Goal: Information Seeking & Learning: Learn about a topic

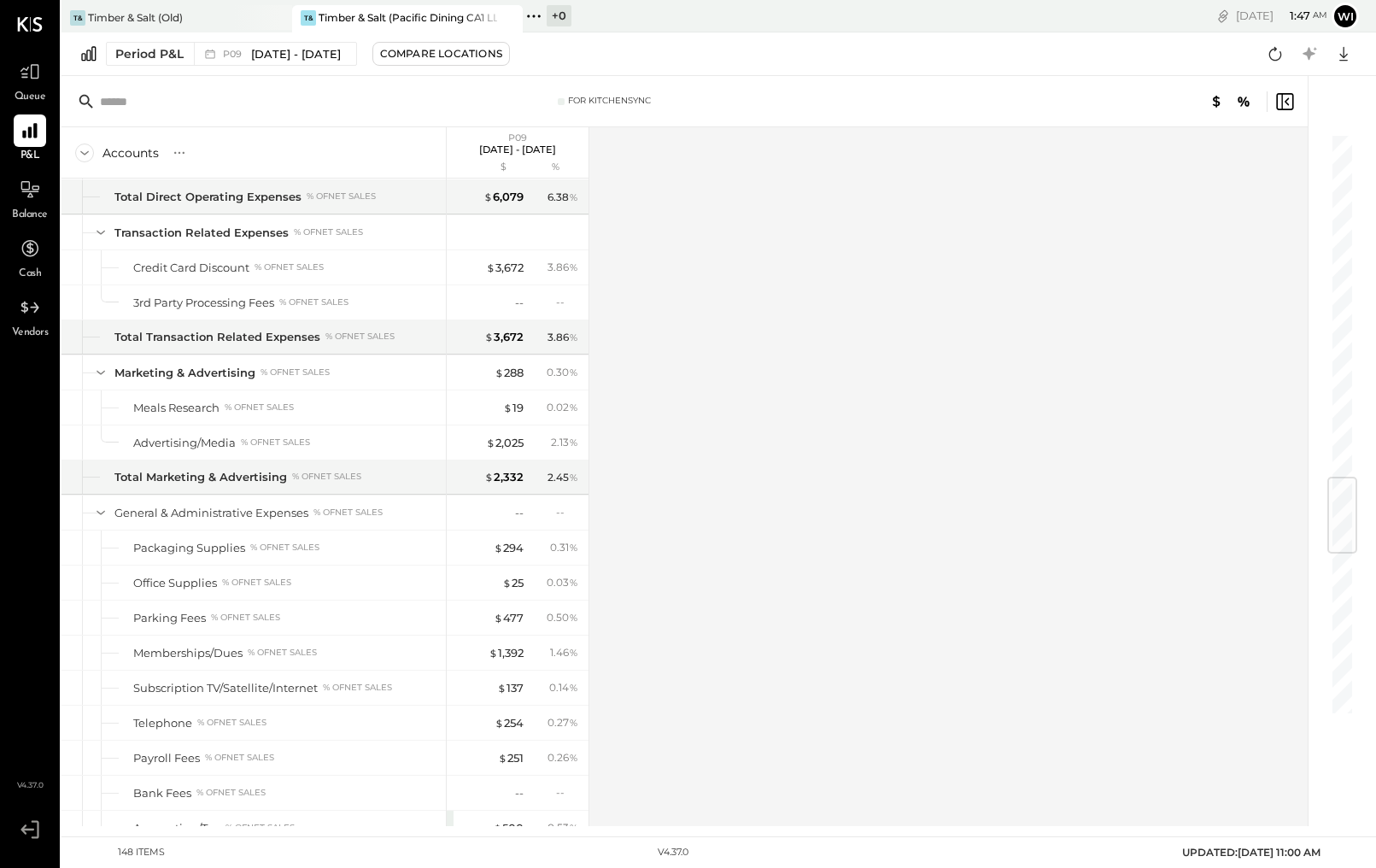
scroll to position [2936, 0]
click at [205, 443] on div "Advertising/Media" at bounding box center [184, 442] width 102 height 16
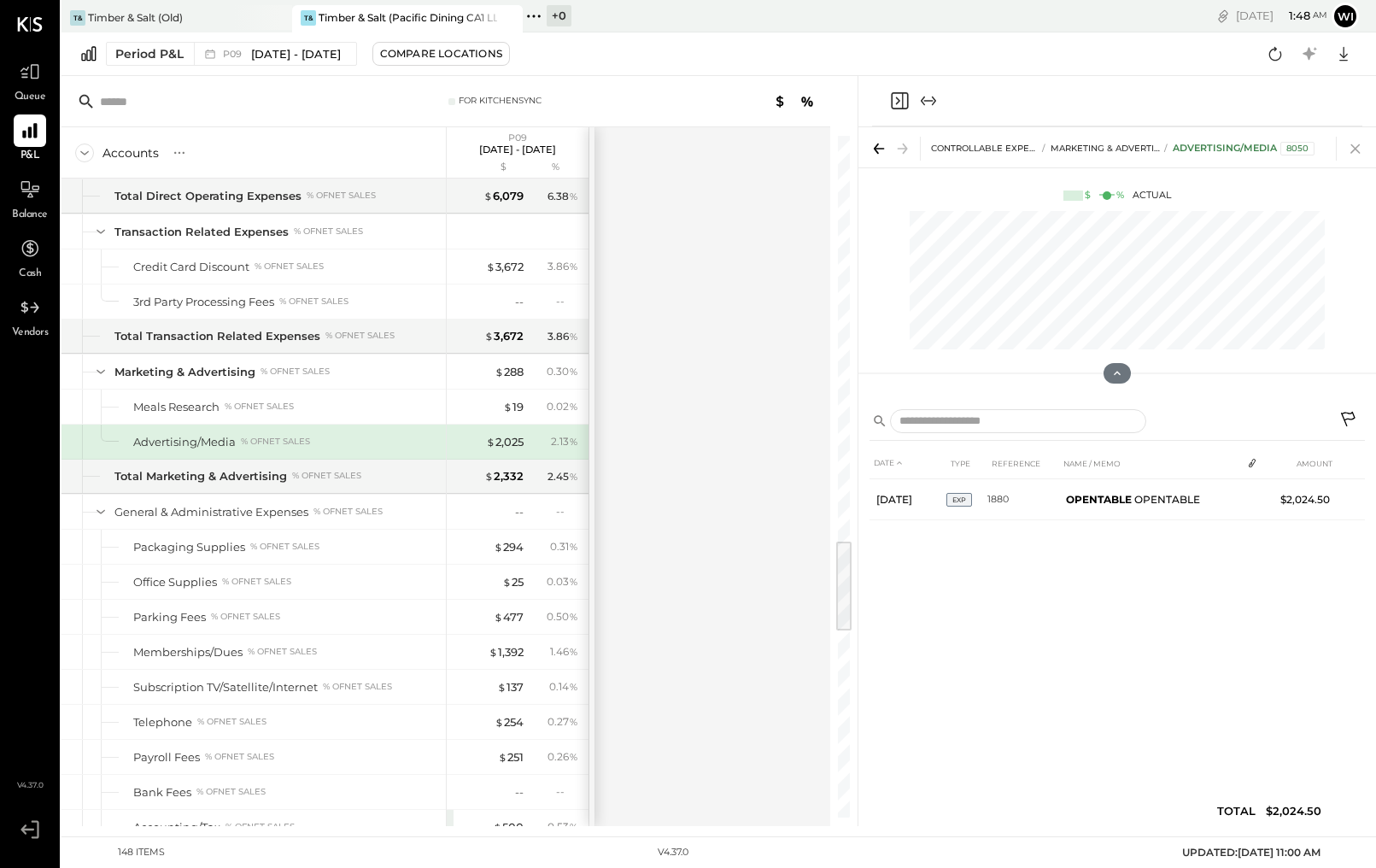
click at [1357, 147] on icon at bounding box center [1355, 149] width 10 height 10
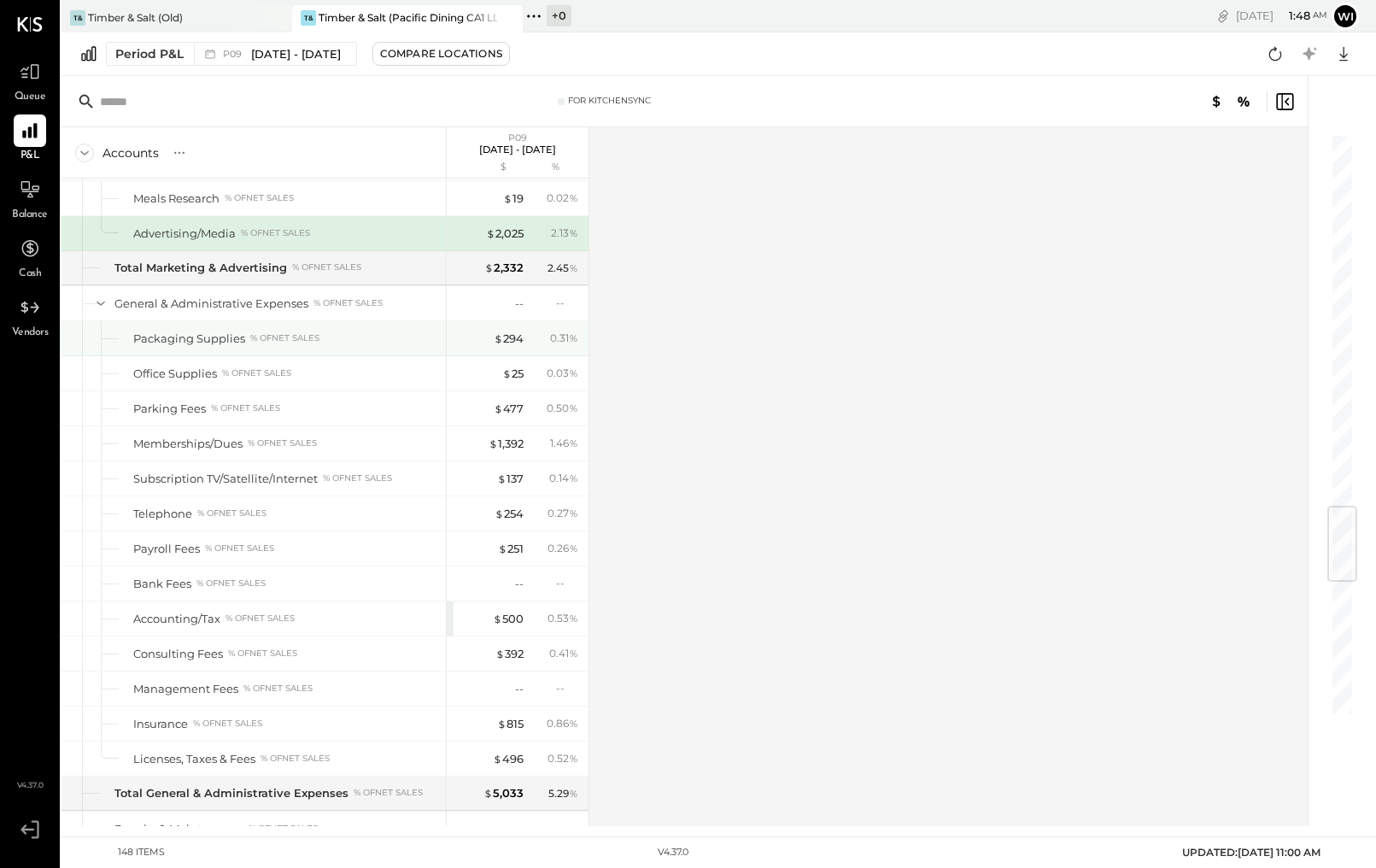
scroll to position [3169, 0]
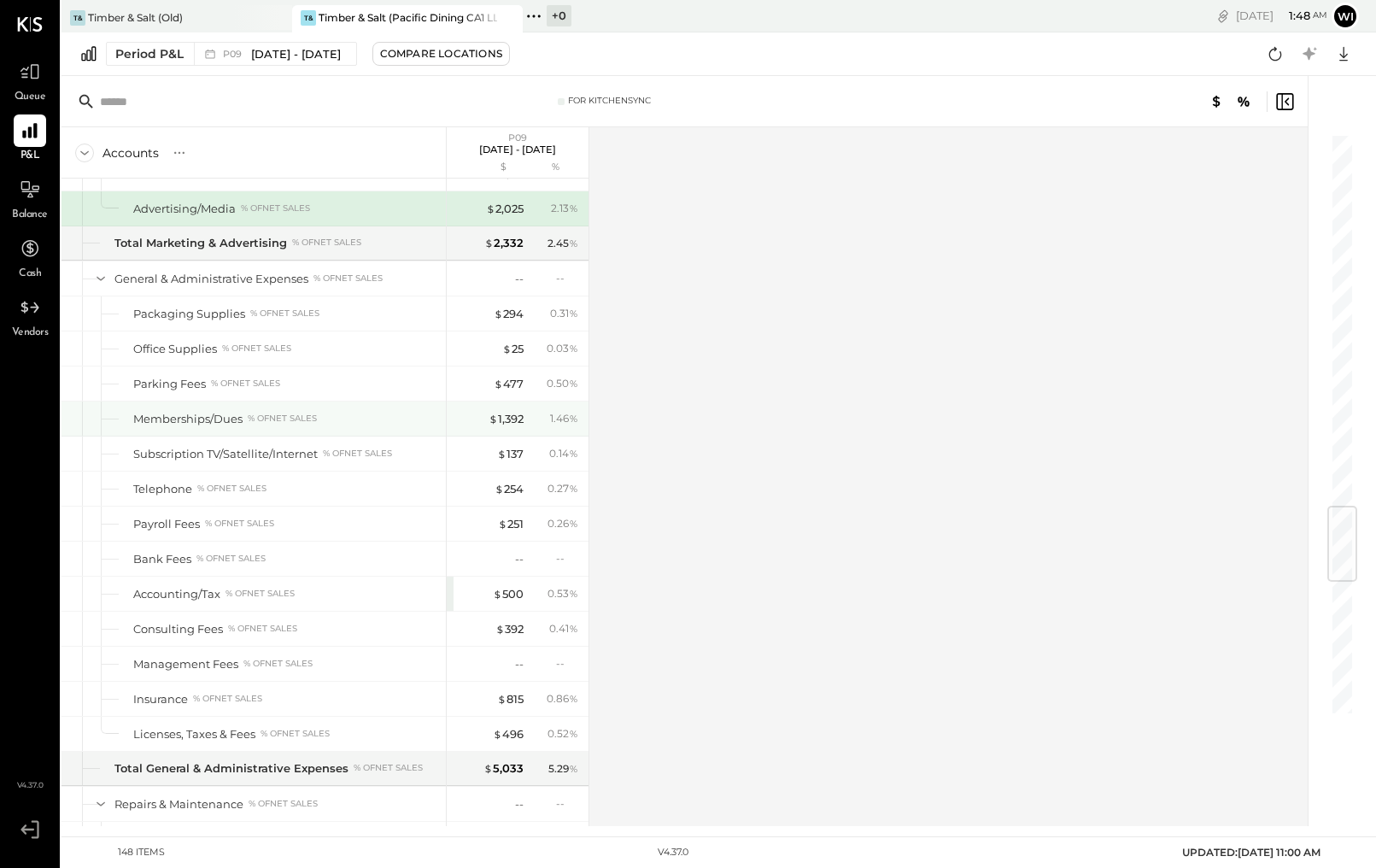
click at [288, 414] on div "% of NET SALES" at bounding box center [282, 419] width 69 height 12
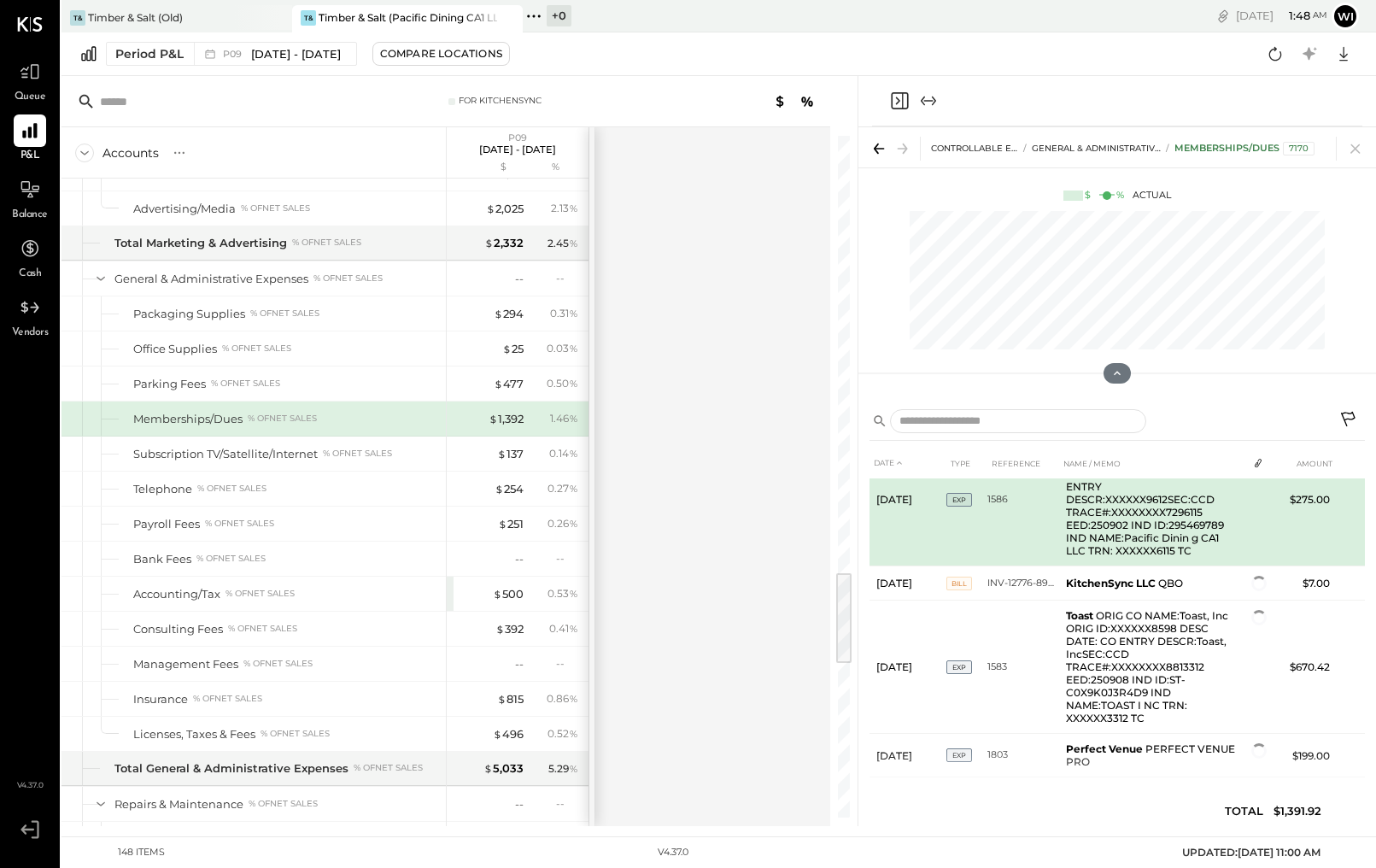
scroll to position [99, 0]
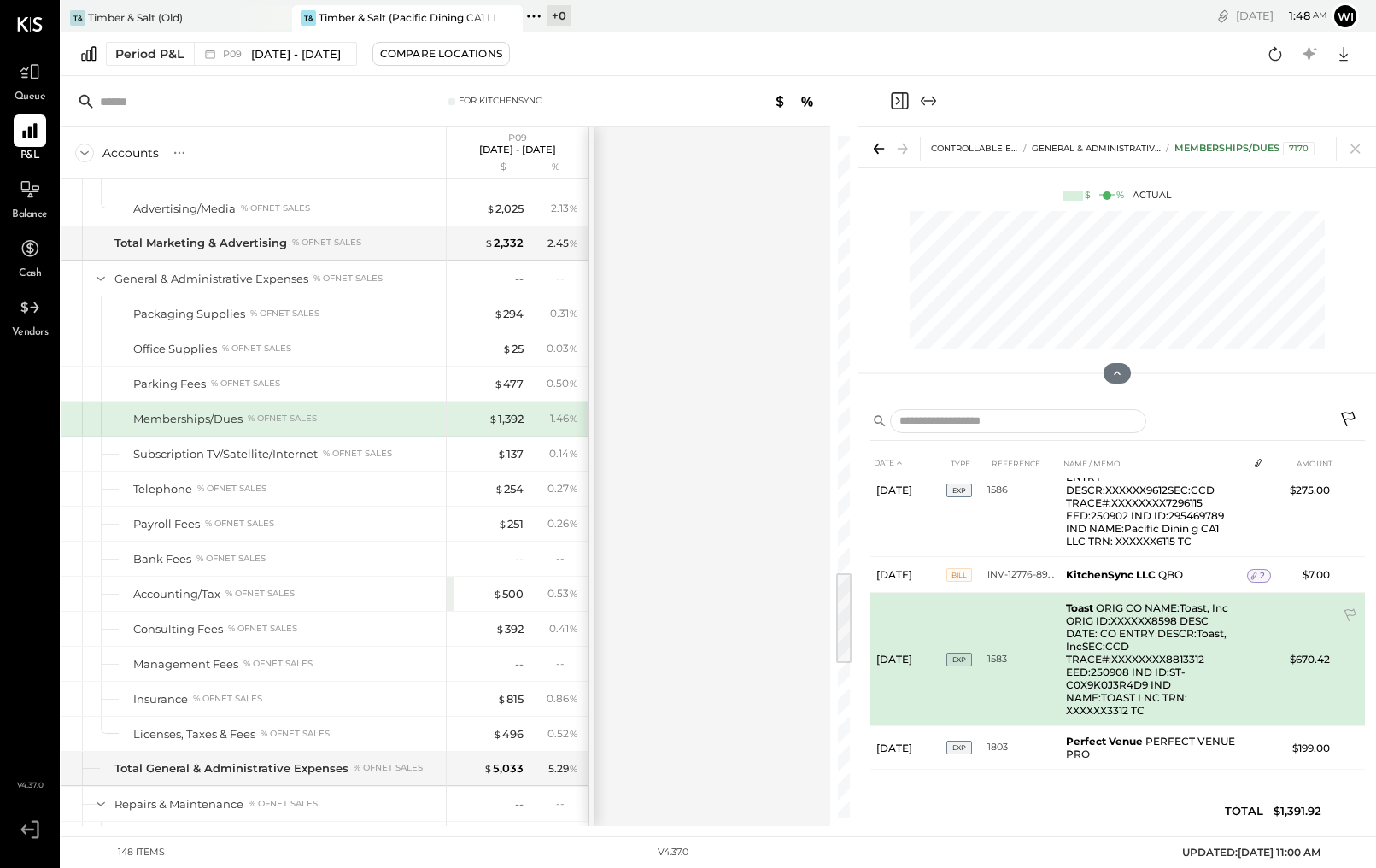
click at [1114, 650] on td "Toast ORIG CO NAME:Toast, Inc ORIG ID:XXXXXX8598 DESC DATE: CO ENTRY DESCR:Toas…" at bounding box center [1152, 659] width 188 height 133
